Goal: Task Accomplishment & Management: Manage account settings

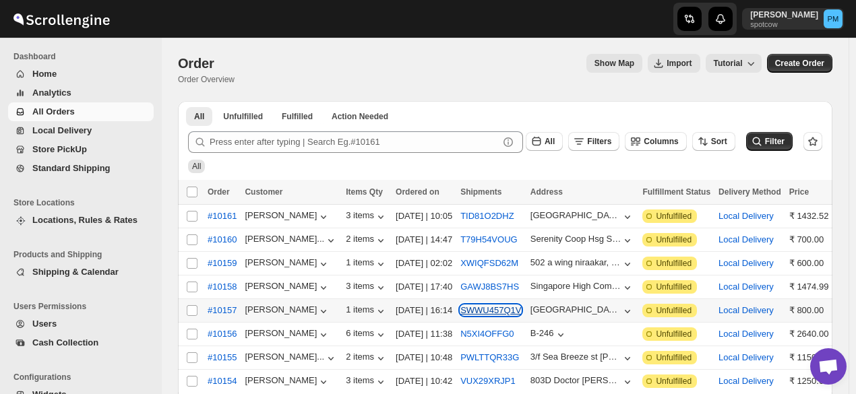
click at [513, 305] on button "SWWU457Q1V" at bounding box center [490, 310] width 61 height 10
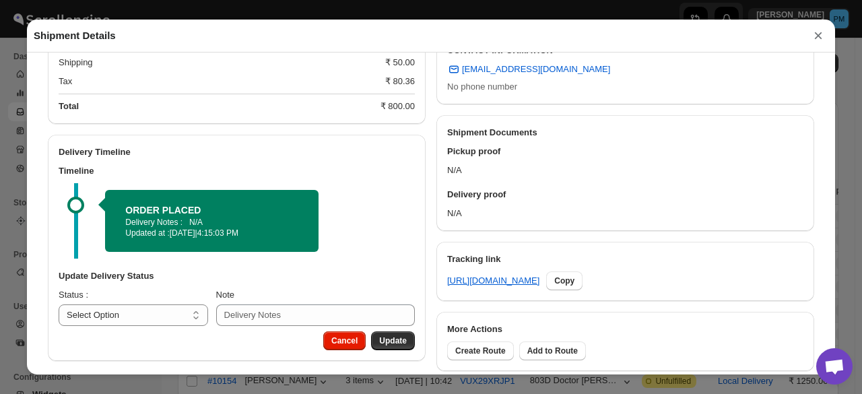
scroll to position [457, 0]
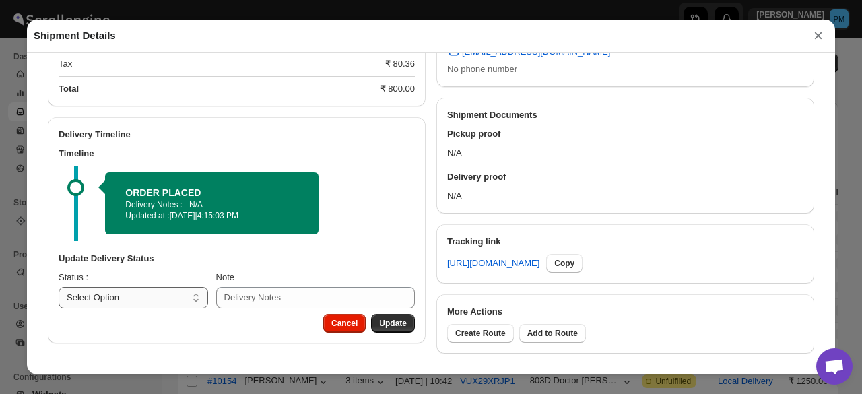
click at [191, 299] on select "Select Option PICKED UP OUT FOR DELIVERY RESCHEDULE DELIVERED CANCELLED" at bounding box center [134, 298] width 150 height 22
click at [152, 305] on select "Select Option PICKED UP OUT FOR DELIVERY RESCHEDULE DELIVERED CANCELLED" at bounding box center [134, 298] width 150 height 22
select select "PICKED_UP"
click at [59, 288] on select "Select Option PICKED UP OUT FOR DELIVERY RESCHEDULE DELIVERED CANCELLED" at bounding box center [134, 298] width 150 height 22
click at [400, 328] on span "Pick Products" at bounding box center [380, 323] width 54 height 11
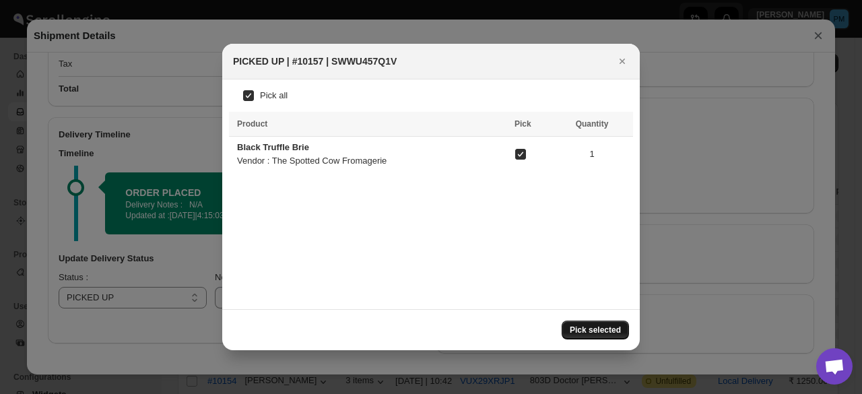
click at [588, 329] on span "Pick selected" at bounding box center [595, 330] width 51 height 11
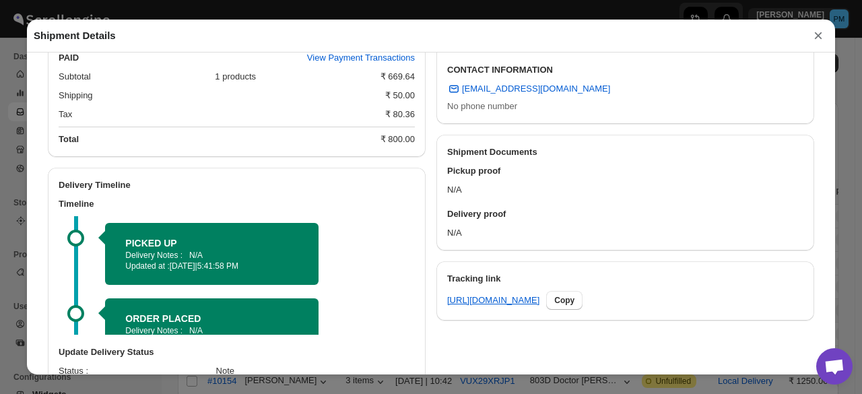
scroll to position [470, 0]
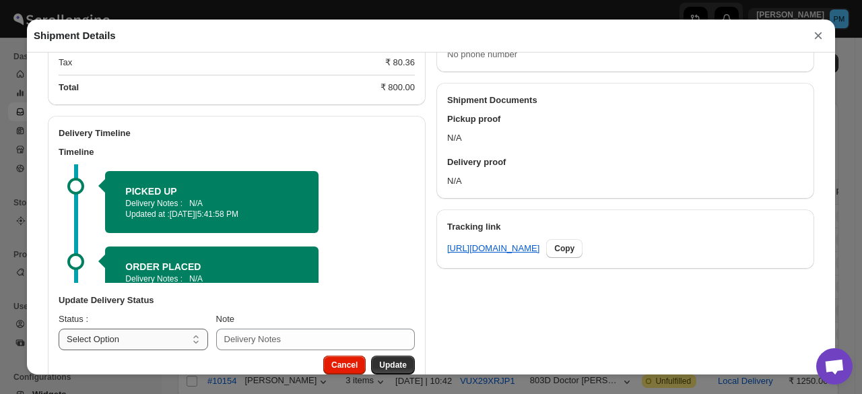
click at [122, 313] on div "Update Delivery Status" at bounding box center [237, 303] width 356 height 19
click at [125, 335] on select "Select Option PICKED UP OUT FOR DELIVERY RESCHEDULE DELIVERED CANCELLED" at bounding box center [134, 340] width 150 height 22
select select "OUT_FOR_DELIVERY"
click at [59, 331] on select "Select Option PICKED UP OUT FOR DELIVERY RESCHEDULE DELIVERED CANCELLED" at bounding box center [134, 340] width 150 height 22
click at [391, 366] on span "Update" at bounding box center [393, 365] width 28 height 11
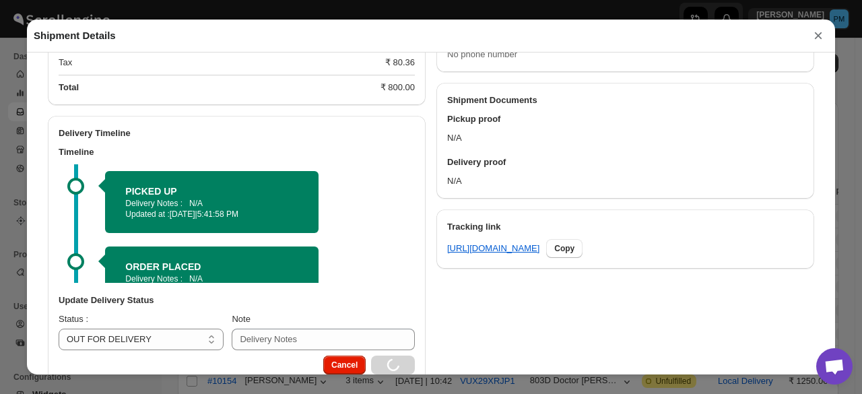
select select
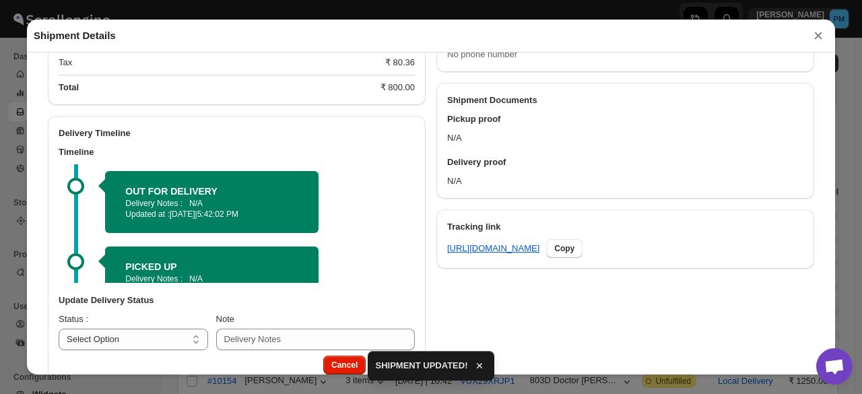
click at [816, 37] on button "×" at bounding box center [819, 35] width 20 height 19
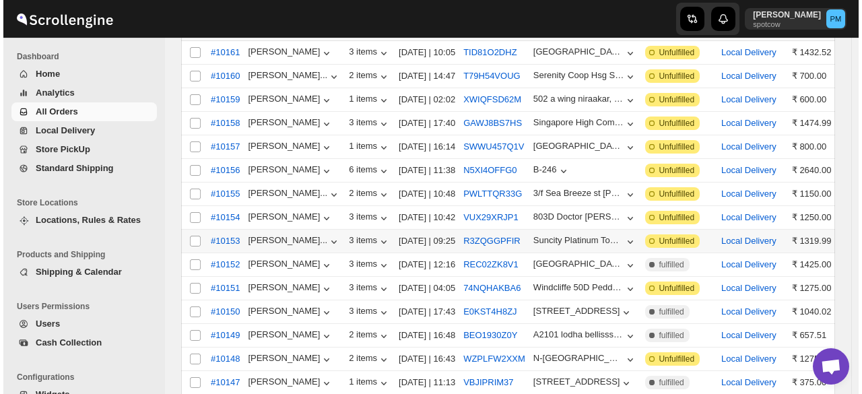
scroll to position [135, 0]
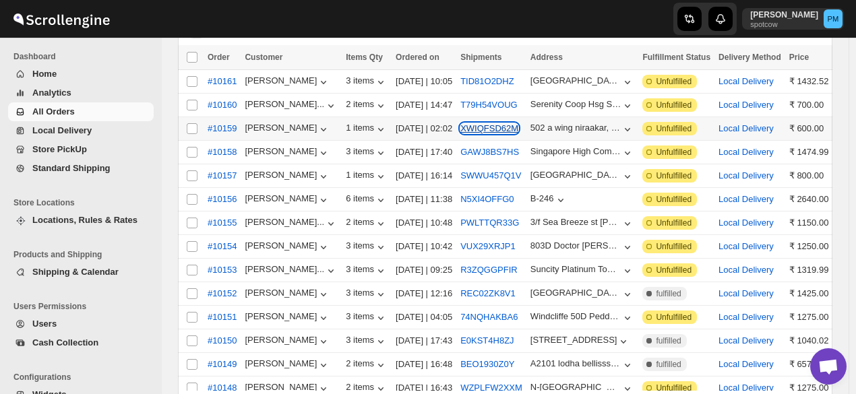
click at [509, 128] on button "XWIQFSD62M" at bounding box center [489, 128] width 58 height 10
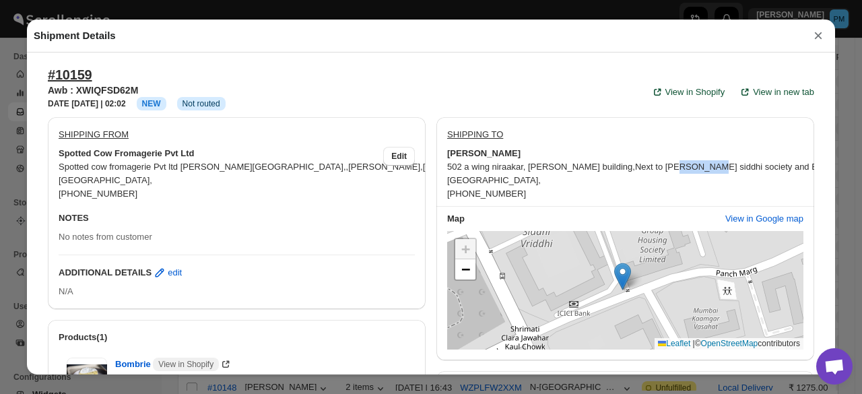
drag, startPoint x: 685, startPoint y: 170, endPoint x: 714, endPoint y: 170, distance: 29.6
click at [714, 170] on span "Next to [PERSON_NAME] siddhi society and Bank of India, yari road, [GEOGRAPHIC_…" at bounding box center [787, 167] width 305 height 10
click at [729, 192] on div "502 a wing niraakar, [PERSON_NAME] building , Next to [PERSON_NAME] siddhi soci…" at bounding box center [625, 180] width 356 height 40
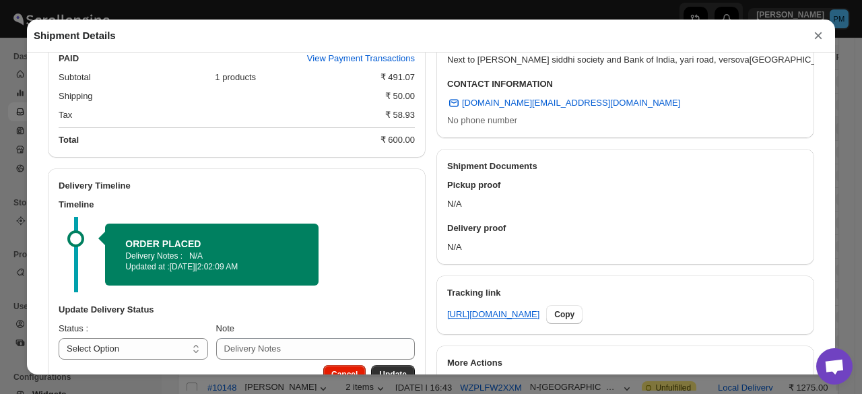
scroll to position [457, 0]
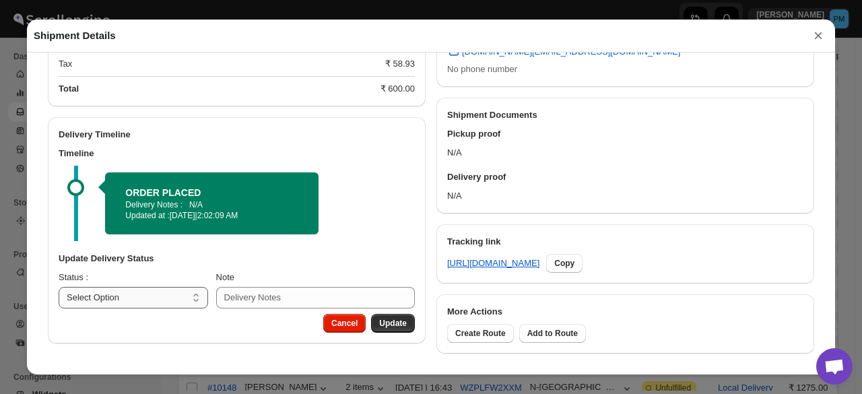
click at [166, 297] on select "Select Option PICKED UP OUT FOR DELIVERY RESCHEDULE DELIVERED CANCELLED" at bounding box center [134, 298] width 150 height 22
select select "PICKED_UP"
click at [59, 288] on select "Select Option PICKED UP OUT FOR DELIVERY RESCHEDULE DELIVERED CANCELLED" at bounding box center [134, 298] width 150 height 22
click at [392, 316] on button "Pick Products" at bounding box center [380, 323] width 70 height 19
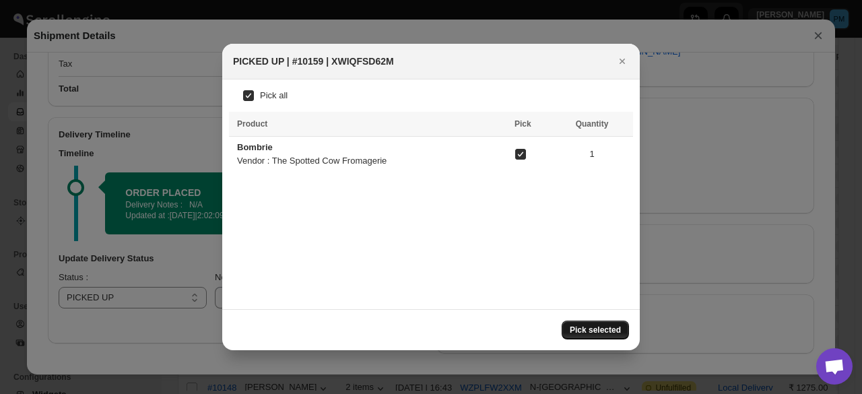
click at [619, 331] on span "Pick selected" at bounding box center [595, 330] width 51 height 11
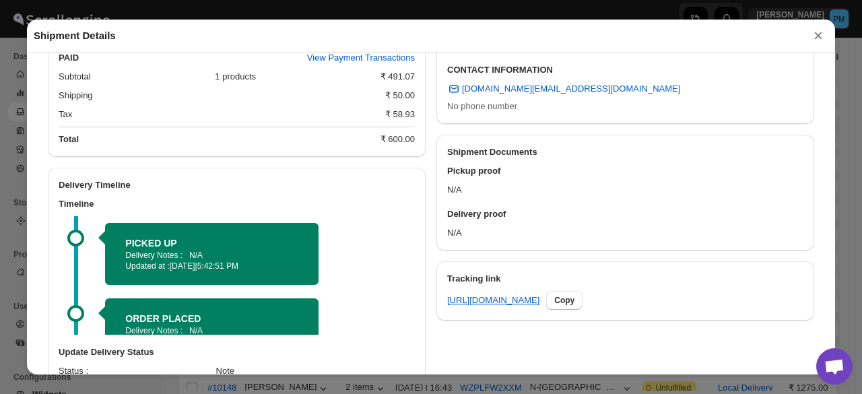
scroll to position [470, 0]
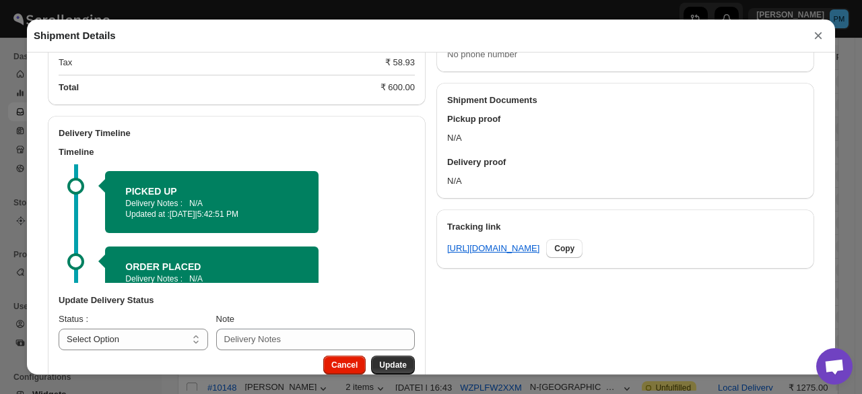
click at [115, 298] on h3 "Update Delivery Status" at bounding box center [237, 300] width 356 height 13
click at [115, 350] on select "Select Option PICKED UP OUT FOR DELIVERY RESCHEDULE DELIVERED CANCELLED" at bounding box center [134, 340] width 150 height 22
select select "OUT_FOR_DELIVERY"
click at [59, 331] on select "Select Option PICKED UP OUT FOR DELIVERY RESCHEDULE DELIVERED CANCELLED" at bounding box center [134, 340] width 150 height 22
click at [392, 365] on span "Update" at bounding box center [393, 365] width 28 height 11
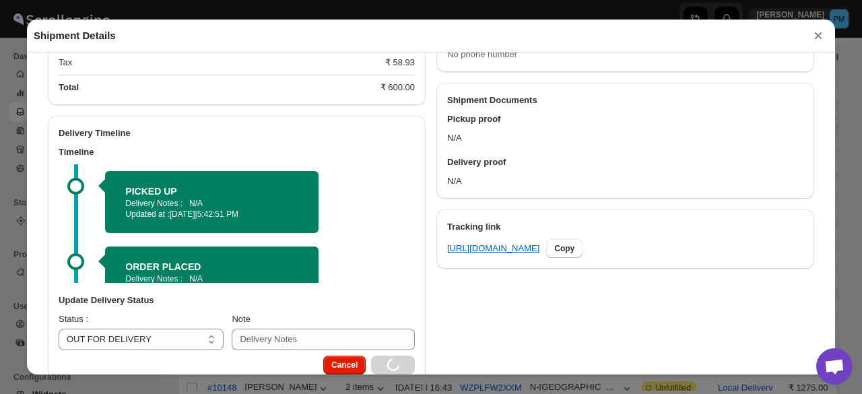
select select
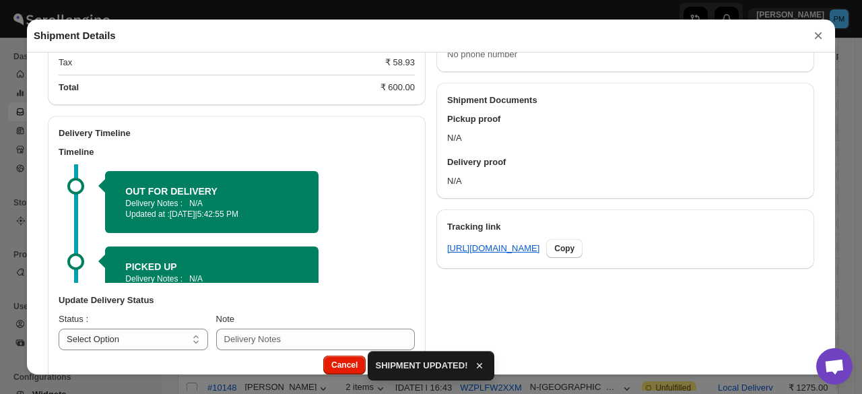
click at [817, 38] on button "×" at bounding box center [819, 35] width 20 height 19
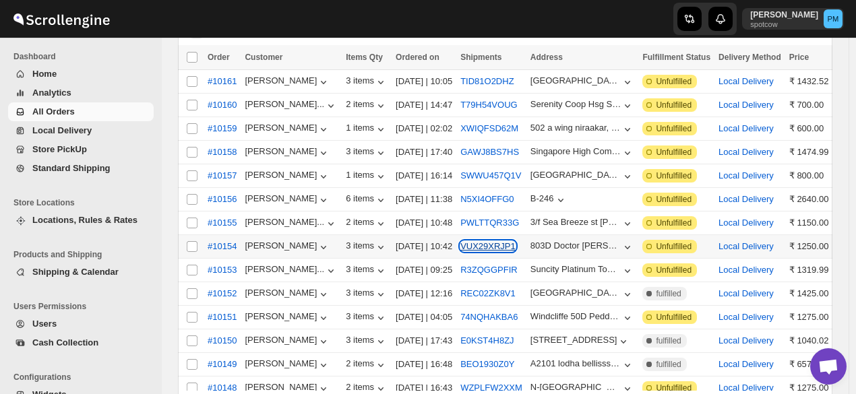
click at [501, 241] on button "VUX29XRJP1" at bounding box center [487, 246] width 55 height 10
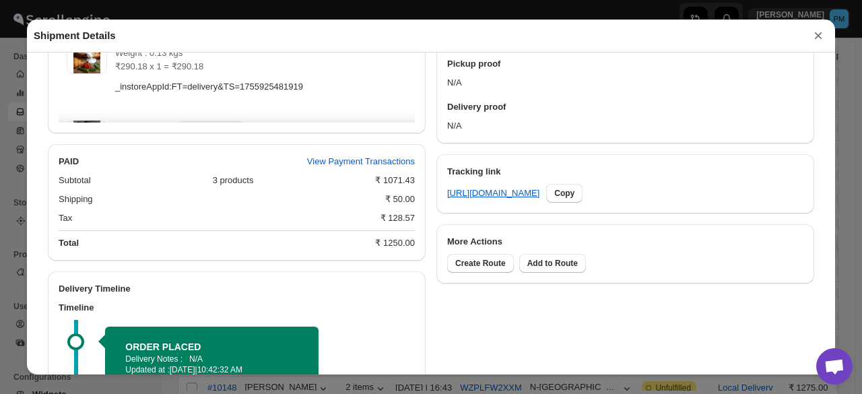
scroll to position [686, 0]
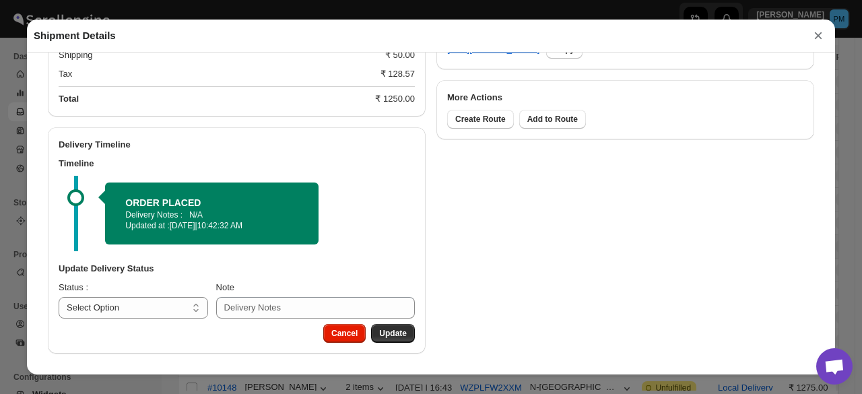
click at [156, 319] on div "Update Delivery Status Status : Select Option PICKED UP OUT FOR DELIVERY RESCHE…" at bounding box center [237, 290] width 378 height 67
click at [152, 307] on select "Select Option PICKED UP OUT FOR DELIVERY RESCHEDULE DELIVERED CANCELLED" at bounding box center [134, 308] width 150 height 22
select select "PICKED_UP"
click at [59, 297] on select "Select Option PICKED UP OUT FOR DELIVERY RESCHEDULE DELIVERED CANCELLED" at bounding box center [134, 308] width 150 height 22
click at [387, 333] on span "Pick Products" at bounding box center [380, 333] width 54 height 11
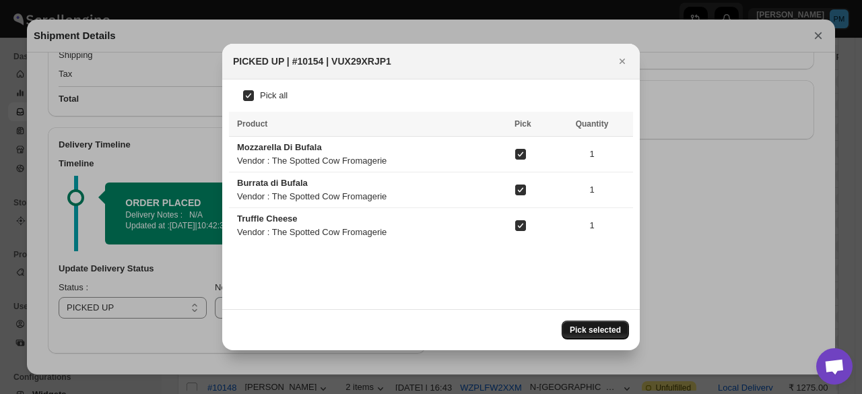
click at [623, 328] on button "Pick selected" at bounding box center [595, 330] width 67 height 19
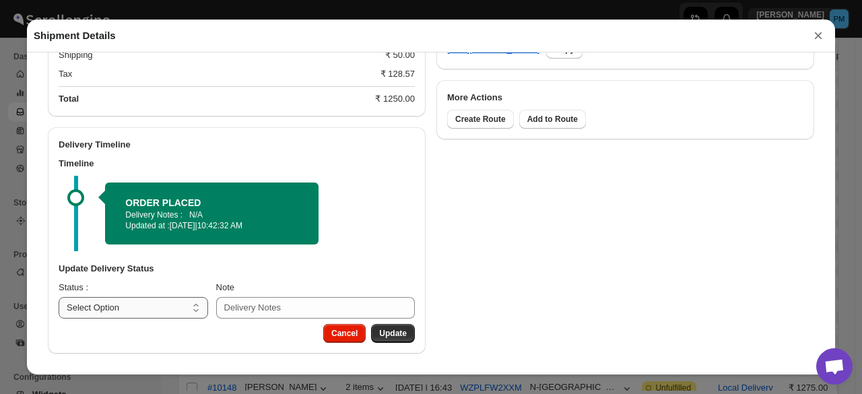
scroll to position [643, 0]
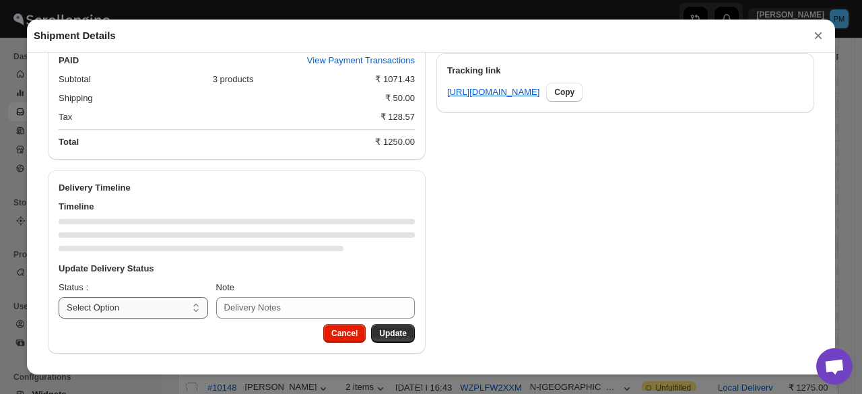
click at [141, 305] on select "Select Option PICKED UP OUT FOR DELIVERY RESCHEDULE DELIVERED CANCELLED" at bounding box center [134, 308] width 150 height 22
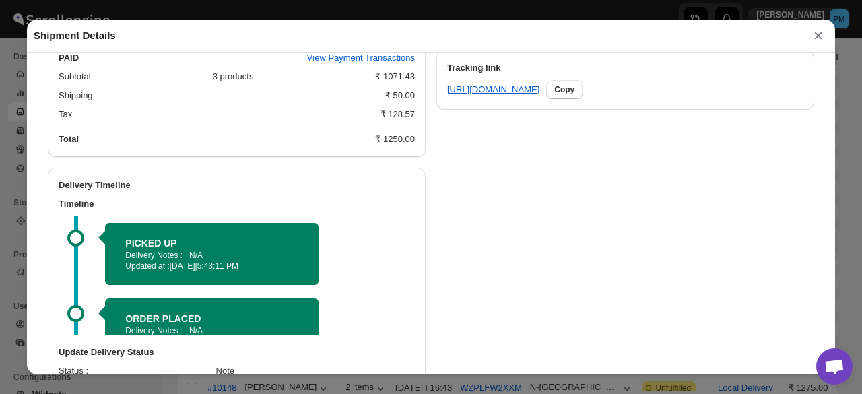
select select "OUT_FOR_DELIVERY"
click at [59, 383] on select "Select Option PICKED UP OUT FOR DELIVERY RESCHEDULE DELIVERED CANCELLED" at bounding box center [134, 392] width 150 height 22
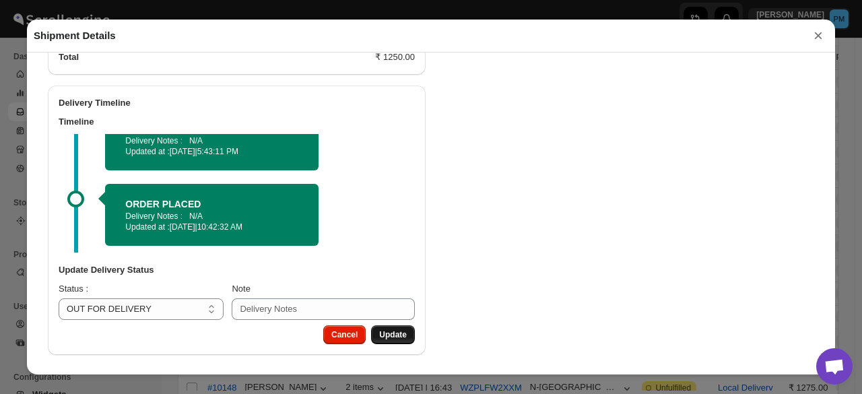
scroll to position [728, 0]
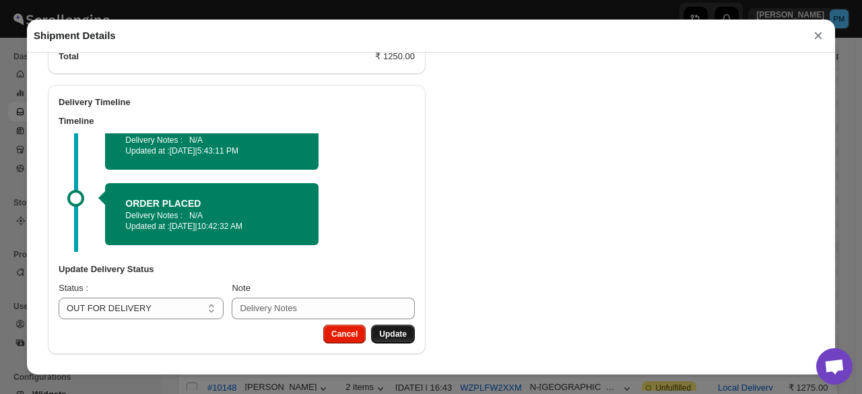
click at [390, 330] on span "Update" at bounding box center [393, 334] width 28 height 11
select select
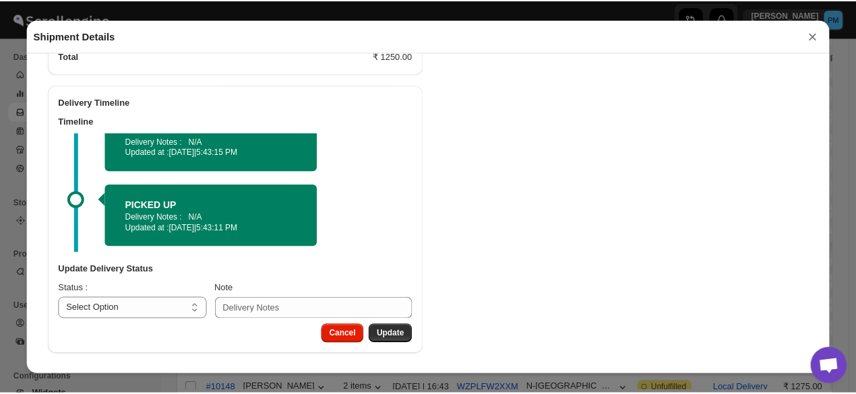
scroll to position [108, 0]
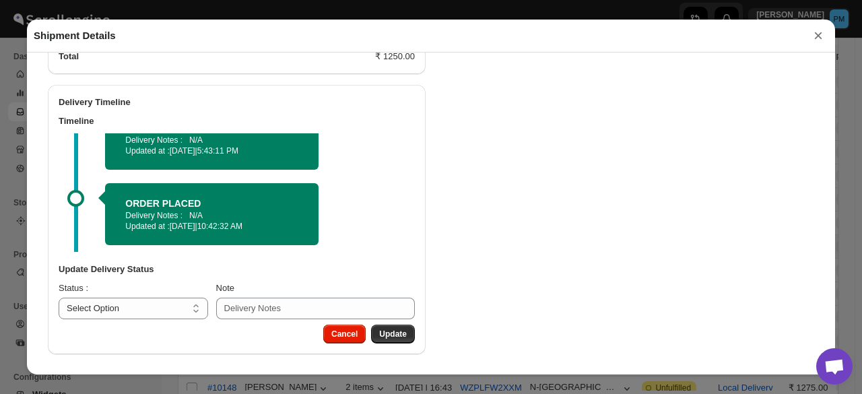
click at [0, 228] on div "Shipment Details × #10154 Awb : VUX29XRJP1 DATE [DATE] | 10:42 Info OUT FOR DEL…" at bounding box center [431, 197] width 862 height 394
